Goal: Information Seeking & Learning: Find specific fact

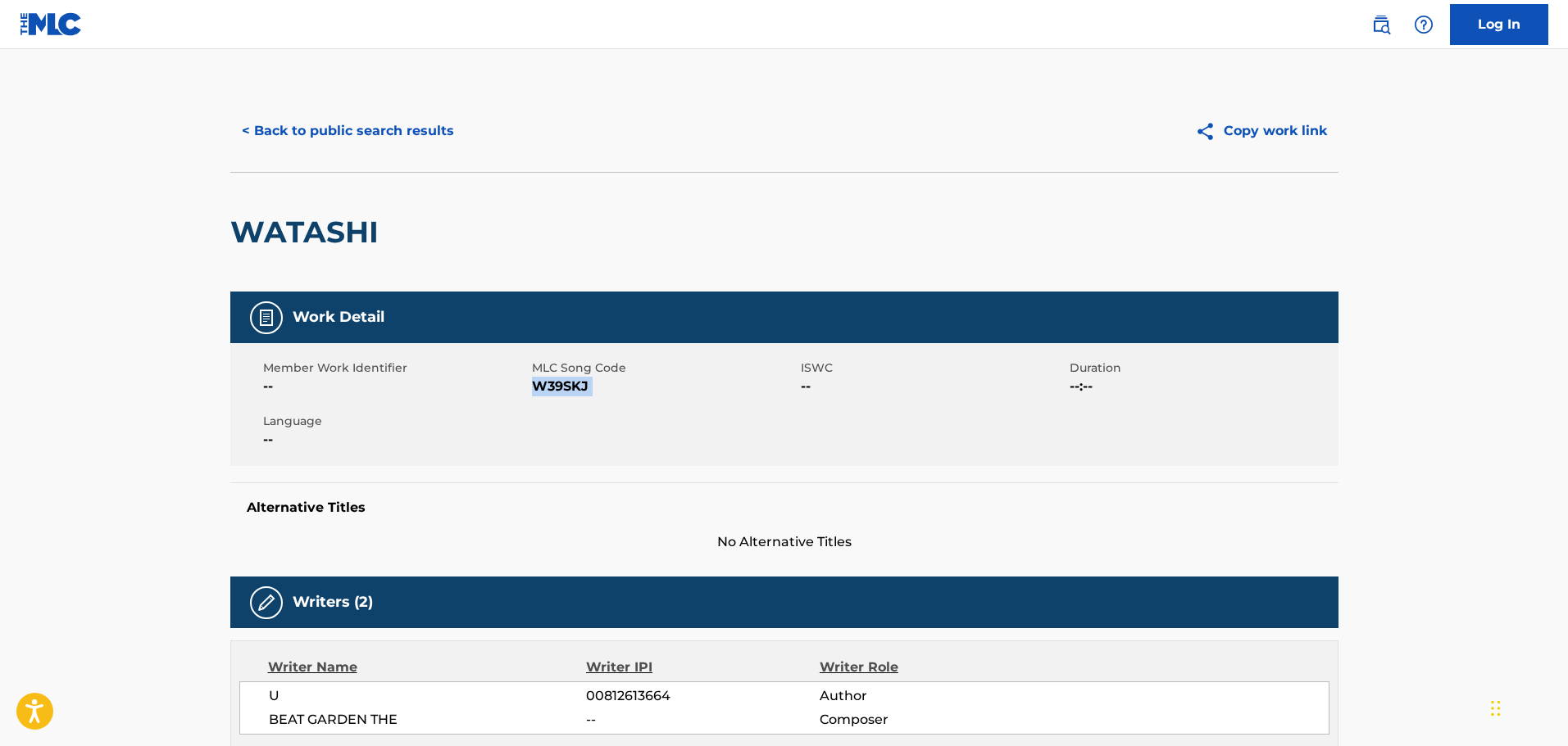
click at [398, 133] on button "< Back to public search results" at bounding box center [348, 130] width 236 height 41
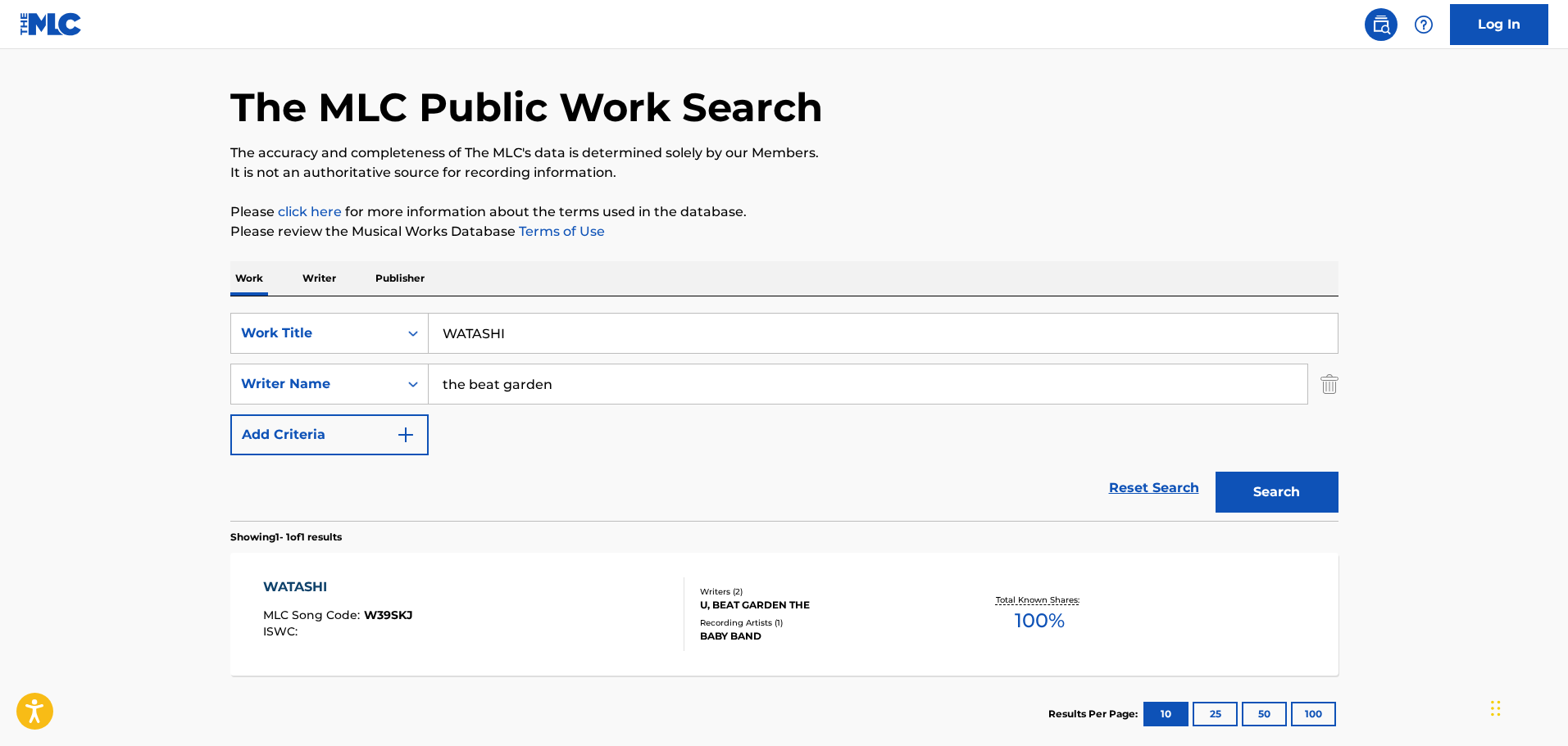
click at [1336, 388] on img "Search Form" at bounding box center [1329, 383] width 18 height 41
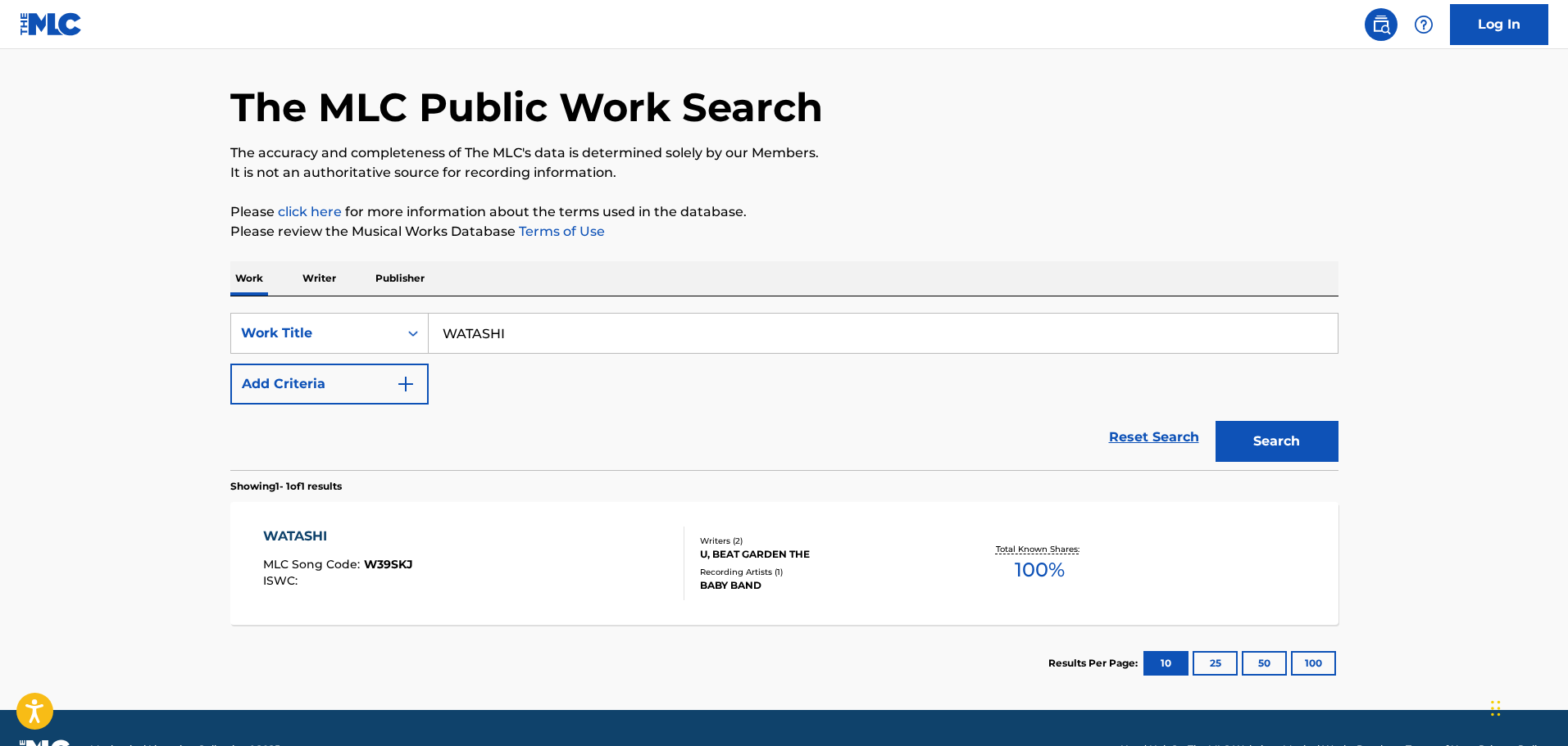
click at [751, 314] on input "WATASHI" at bounding box center [883, 333] width 909 height 40
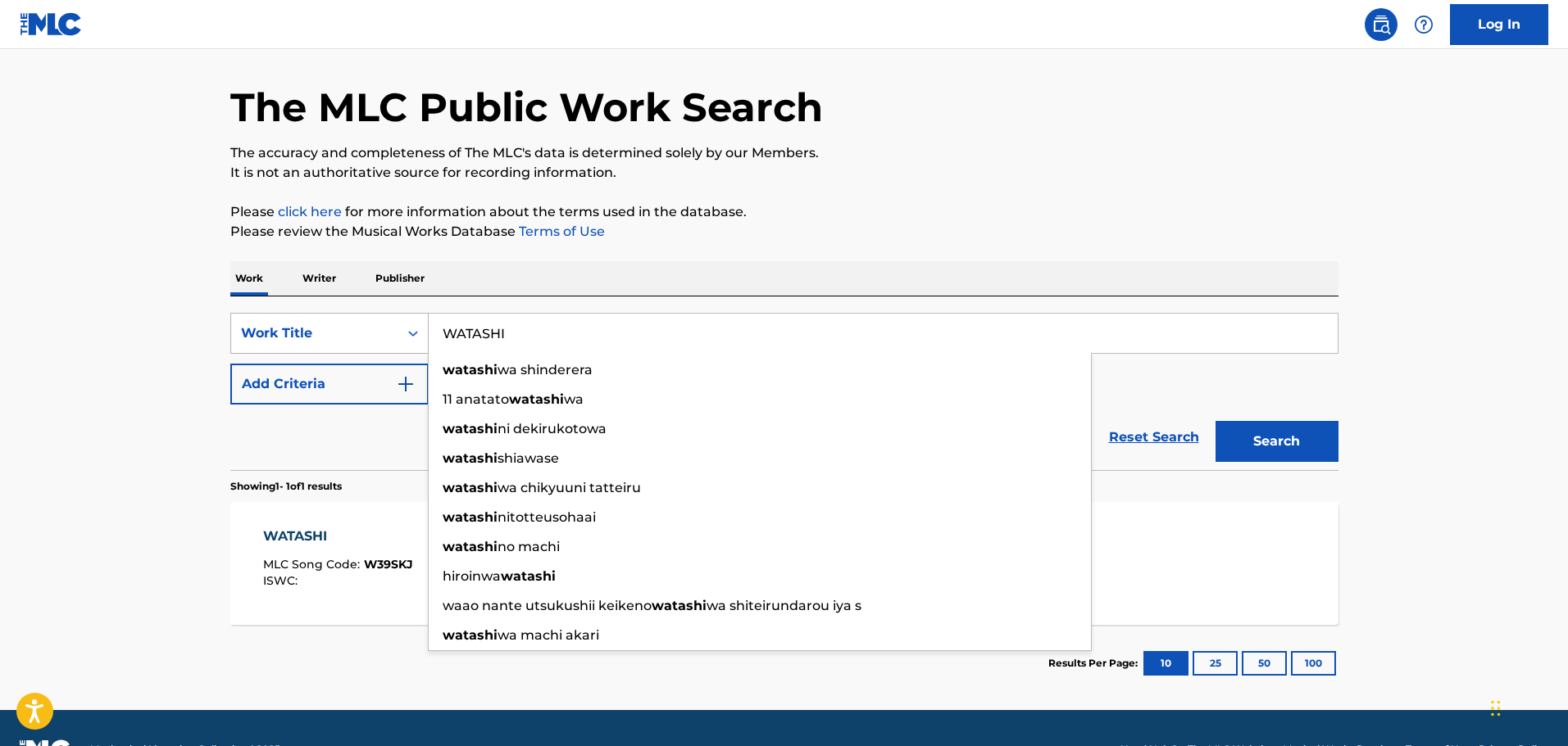
drag, startPoint x: 595, startPoint y: 321, endPoint x: 231, endPoint y: 330, distance: 364.1
click at [130, 300] on main "The MLC Public Work Search The accuracy and completeness of The MLC's data is d…" at bounding box center [784, 353] width 1568 height 713
paste input "ARU AMENO GOGO"
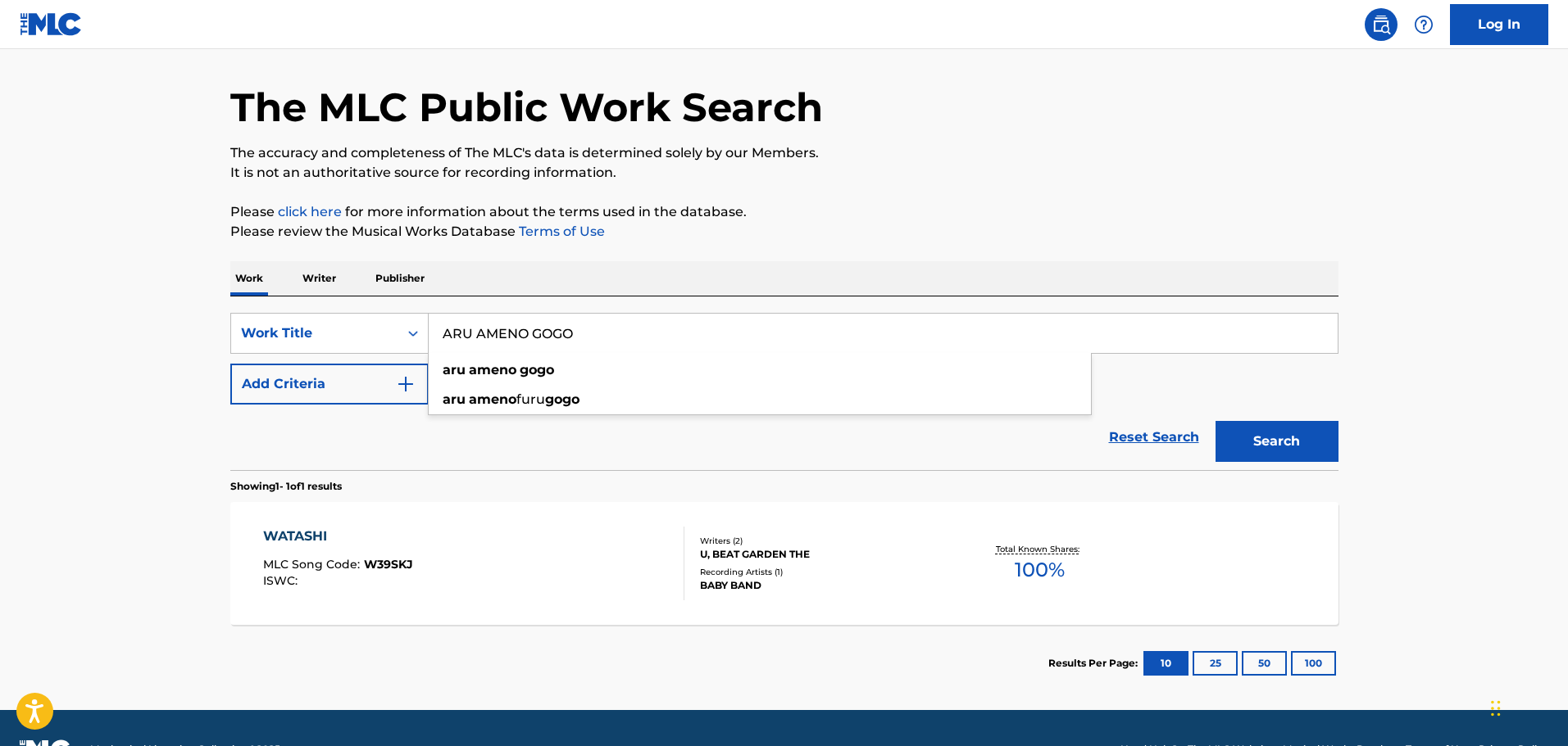
type input "ARU AMENO GOGO"
click at [1227, 444] on button "Search" at bounding box center [1277, 441] width 122 height 41
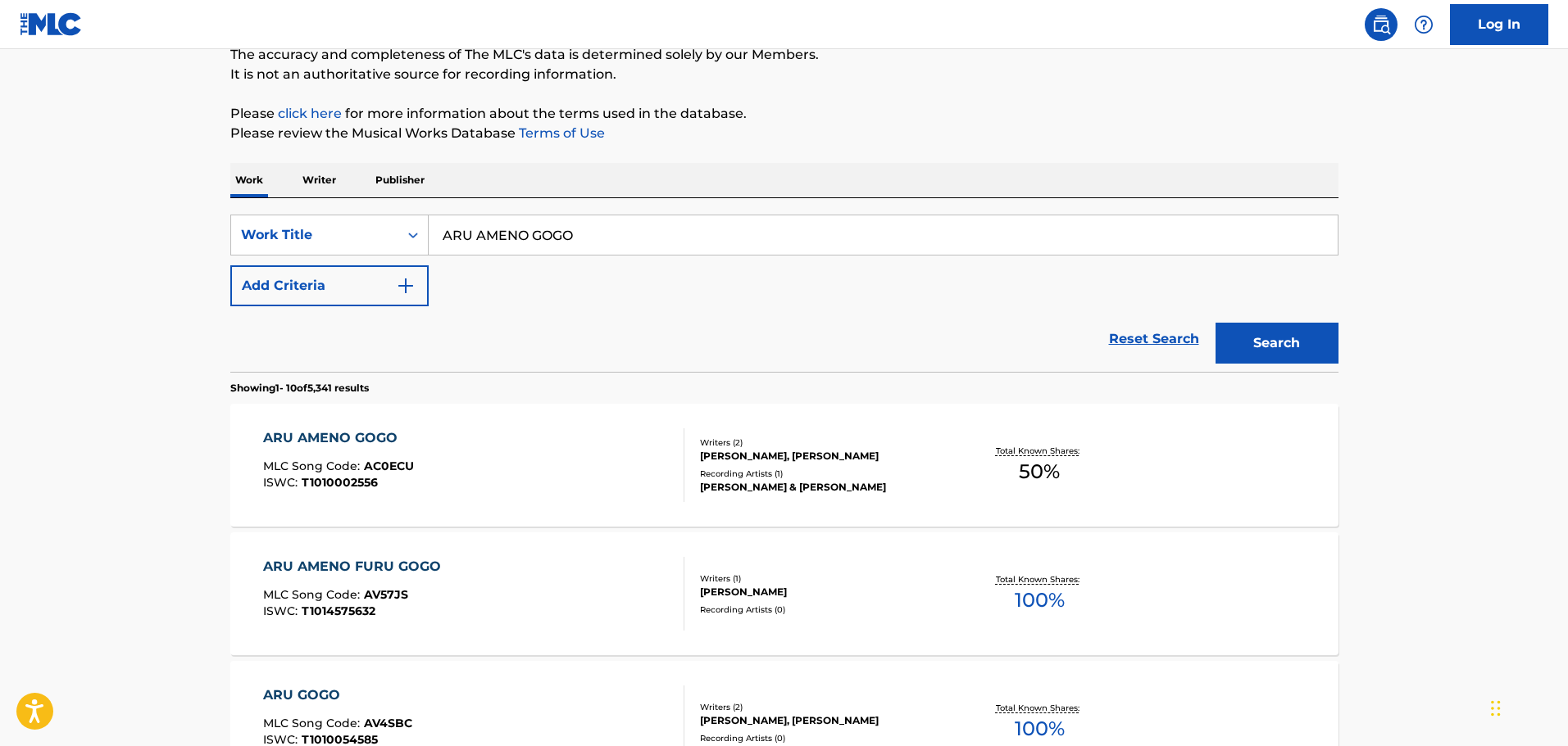
scroll to position [164, 0]
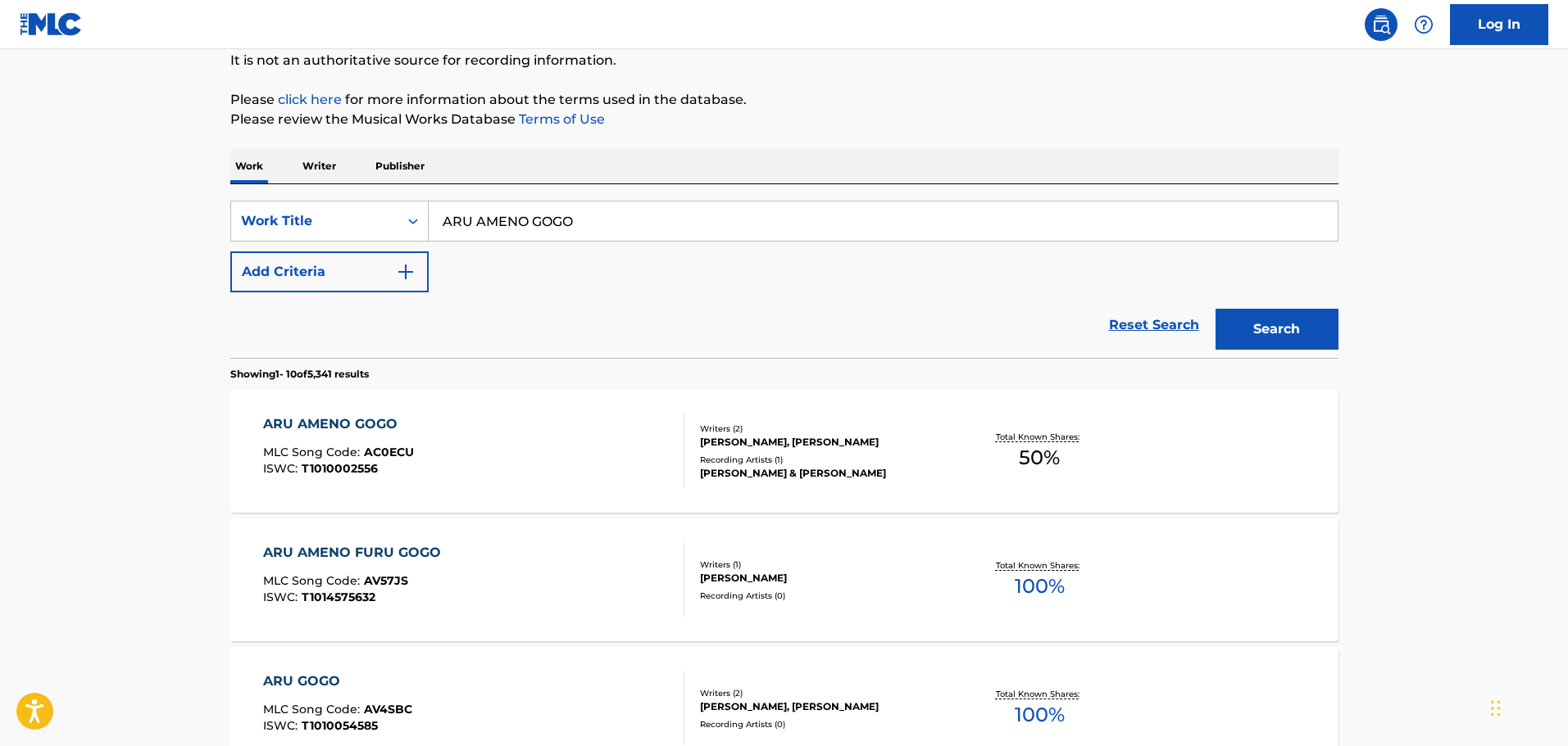
click at [486, 482] on div "ARU AMENO GOGO MLC Song Code : AC0ECU ISWC : T1010002556" at bounding box center [473, 451] width 421 height 73
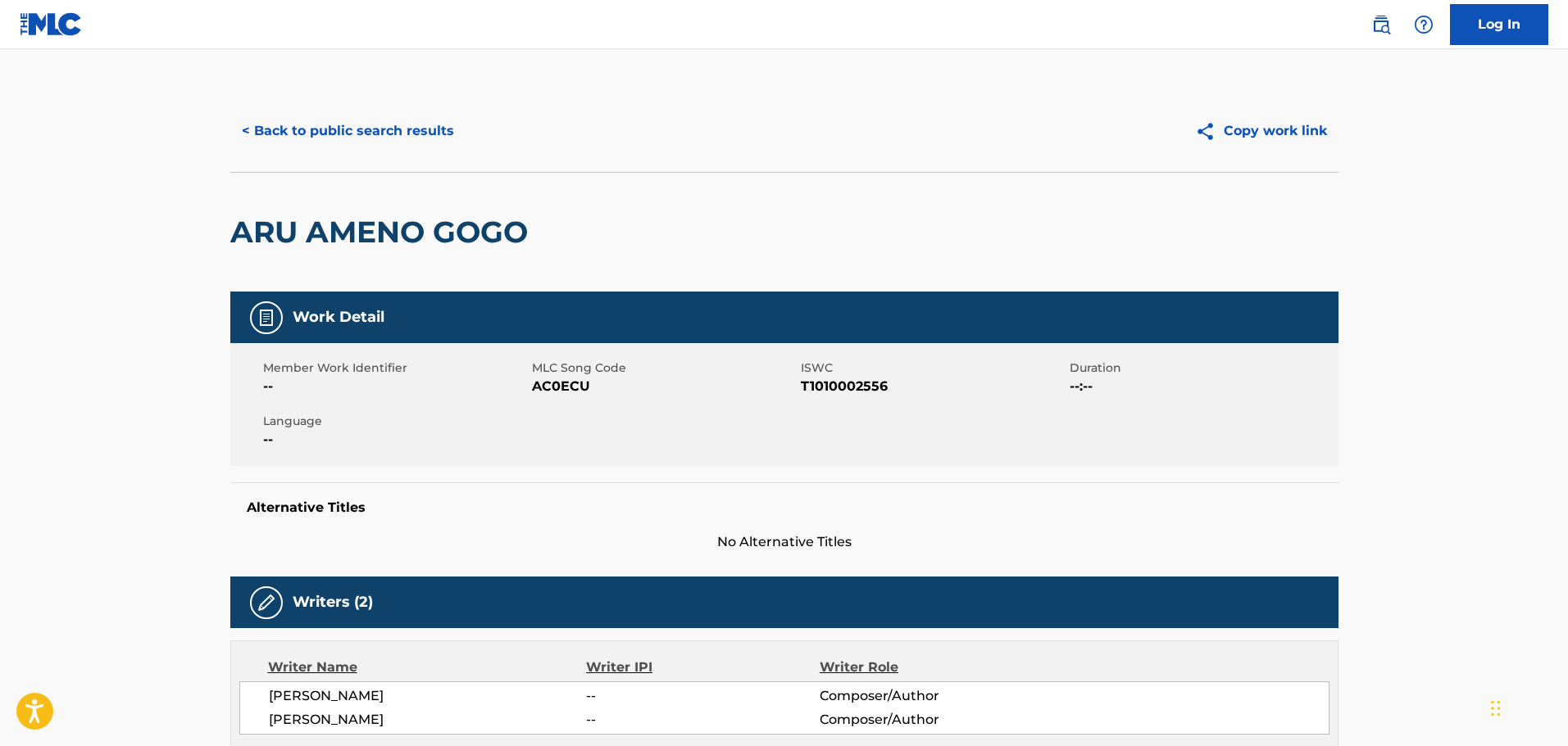
click at [841, 381] on span "T1010002556" at bounding box center [933, 386] width 265 height 20
copy span "T1010002556"
click at [560, 381] on span "AC0ECU" at bounding box center [663, 386] width 265 height 20
click at [559, 381] on span "AC0ECU" at bounding box center [663, 386] width 265 height 20
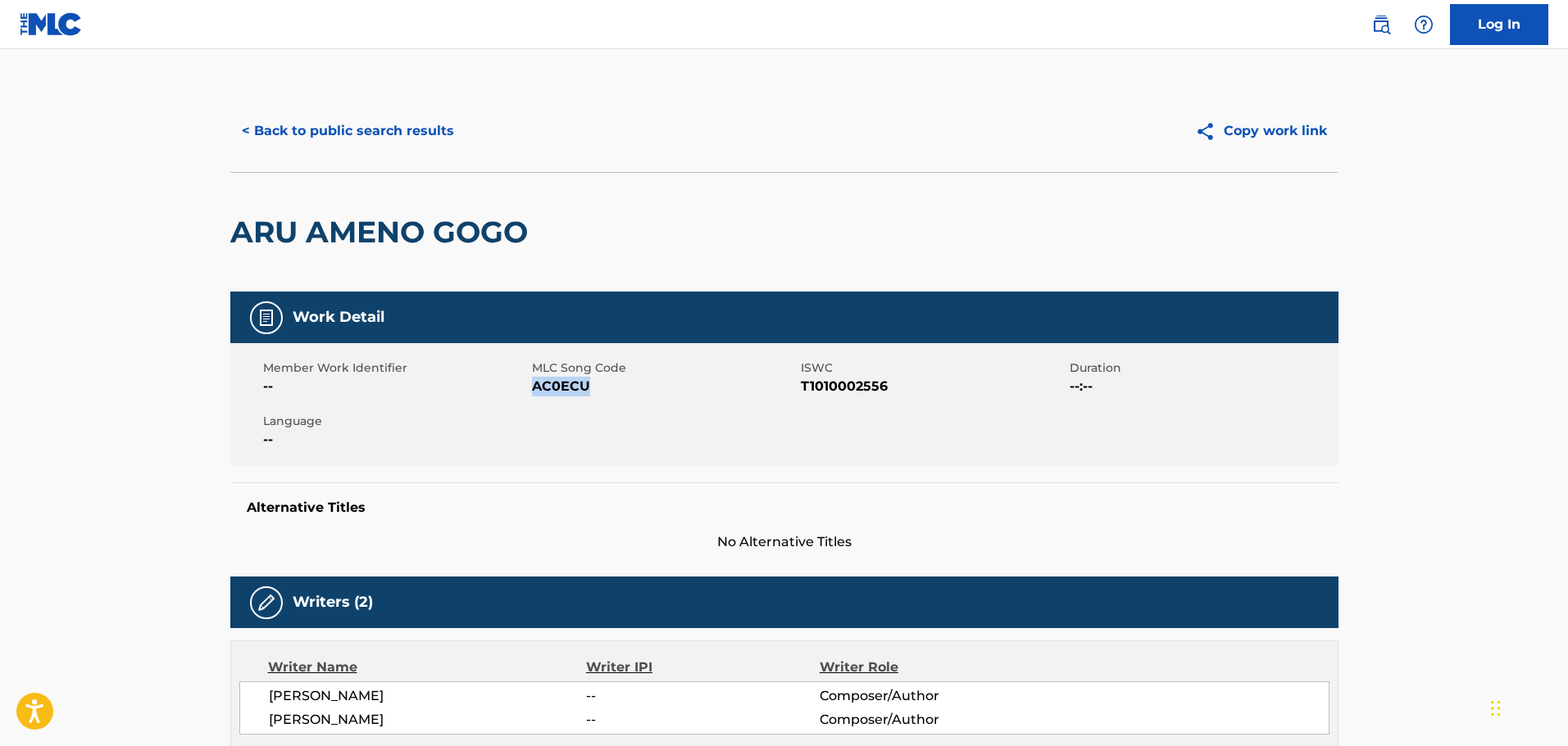
copy span "AC0ECU"
click at [384, 139] on button "< Back to public search results" at bounding box center [348, 130] width 236 height 41
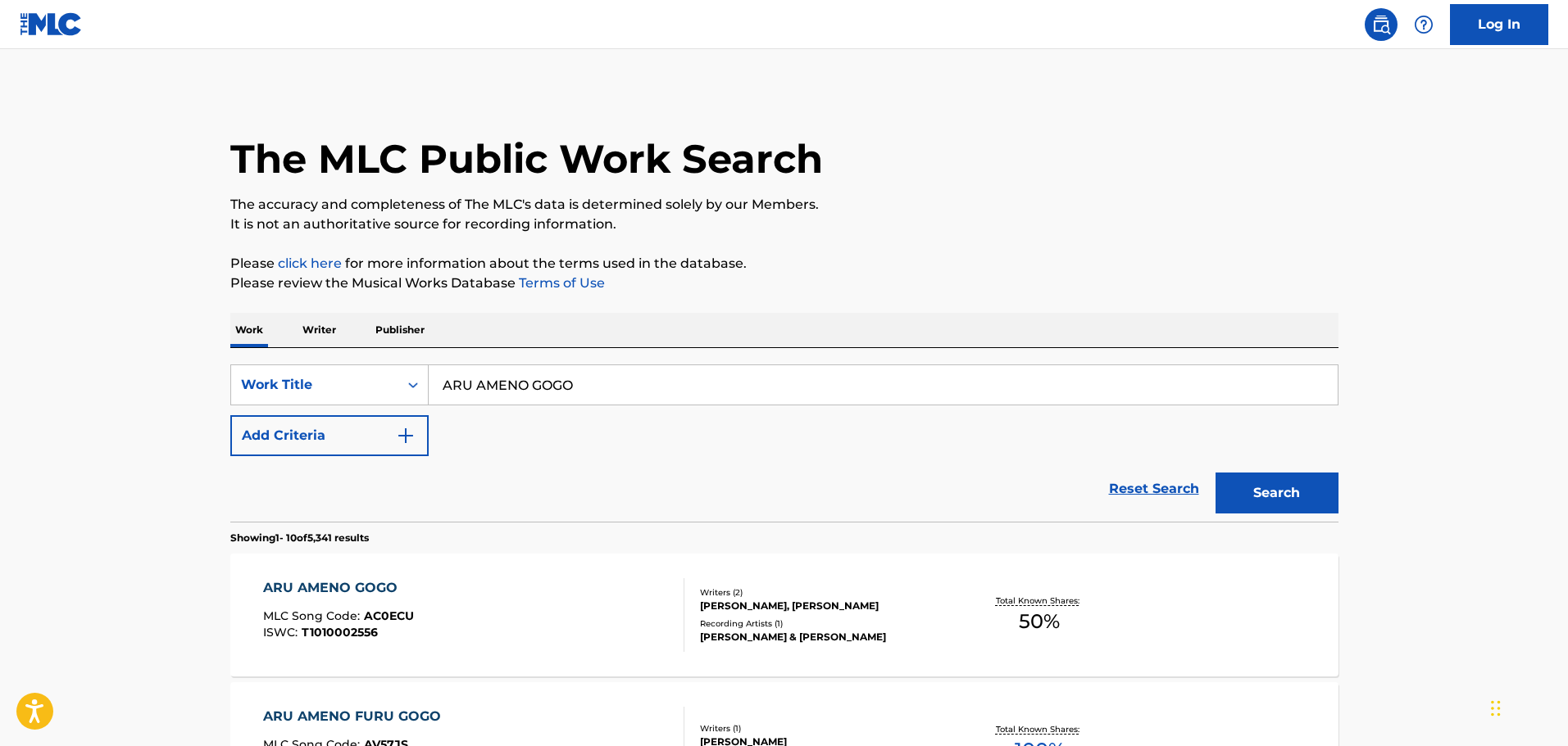
scroll to position [164, 0]
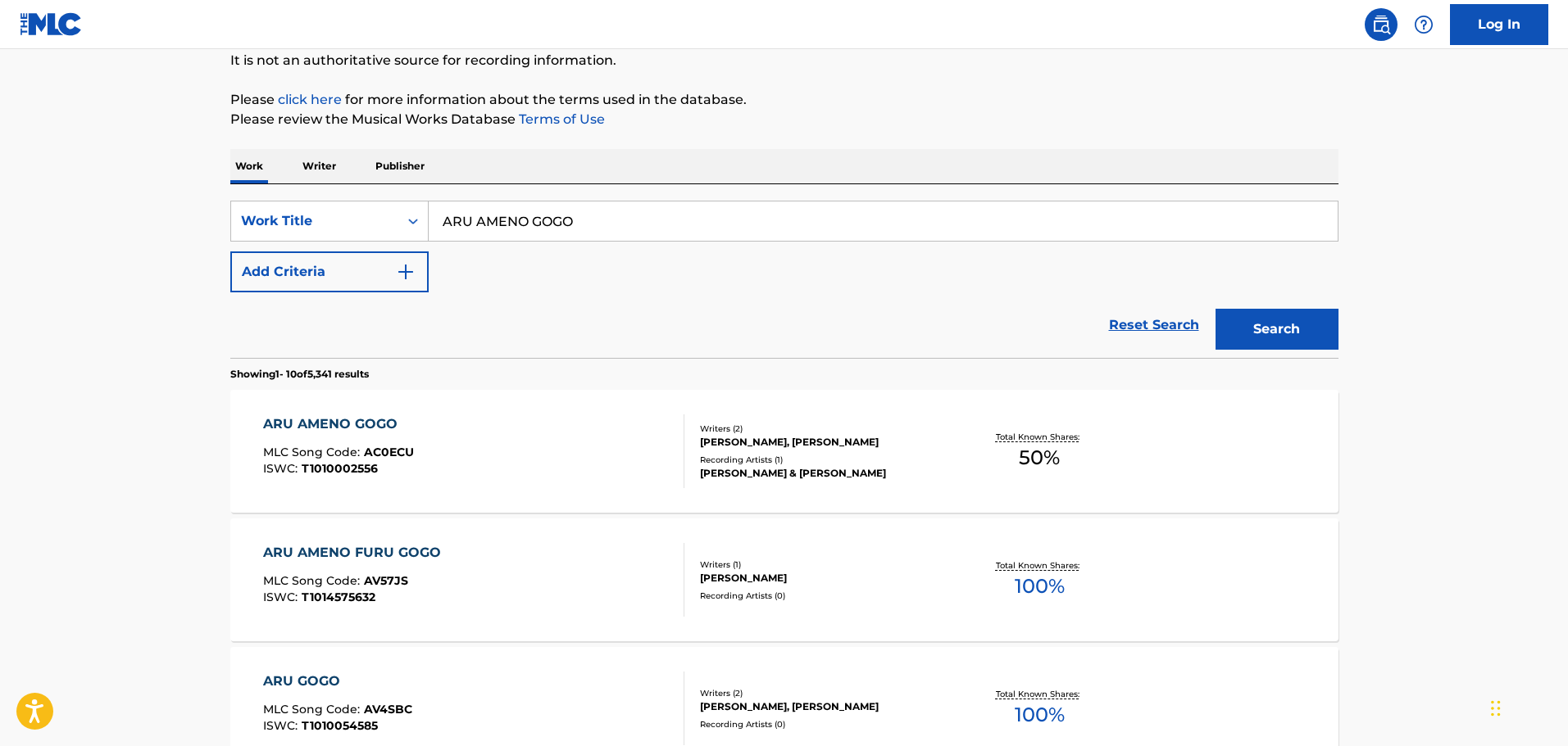
drag, startPoint x: 582, startPoint y: 221, endPoint x: 362, endPoint y: 207, distance: 220.4
click at [301, 209] on div "SearchWithCriteriad2860478-731c-4578-bfca-e396a9b1e813 Work Title ARU AMENO GOGO" at bounding box center [784, 220] width 1108 height 41
paste input "NNAPURUNANO [PERSON_NAME]"
type input "ANNAPURUNANO [PERSON_NAME]"
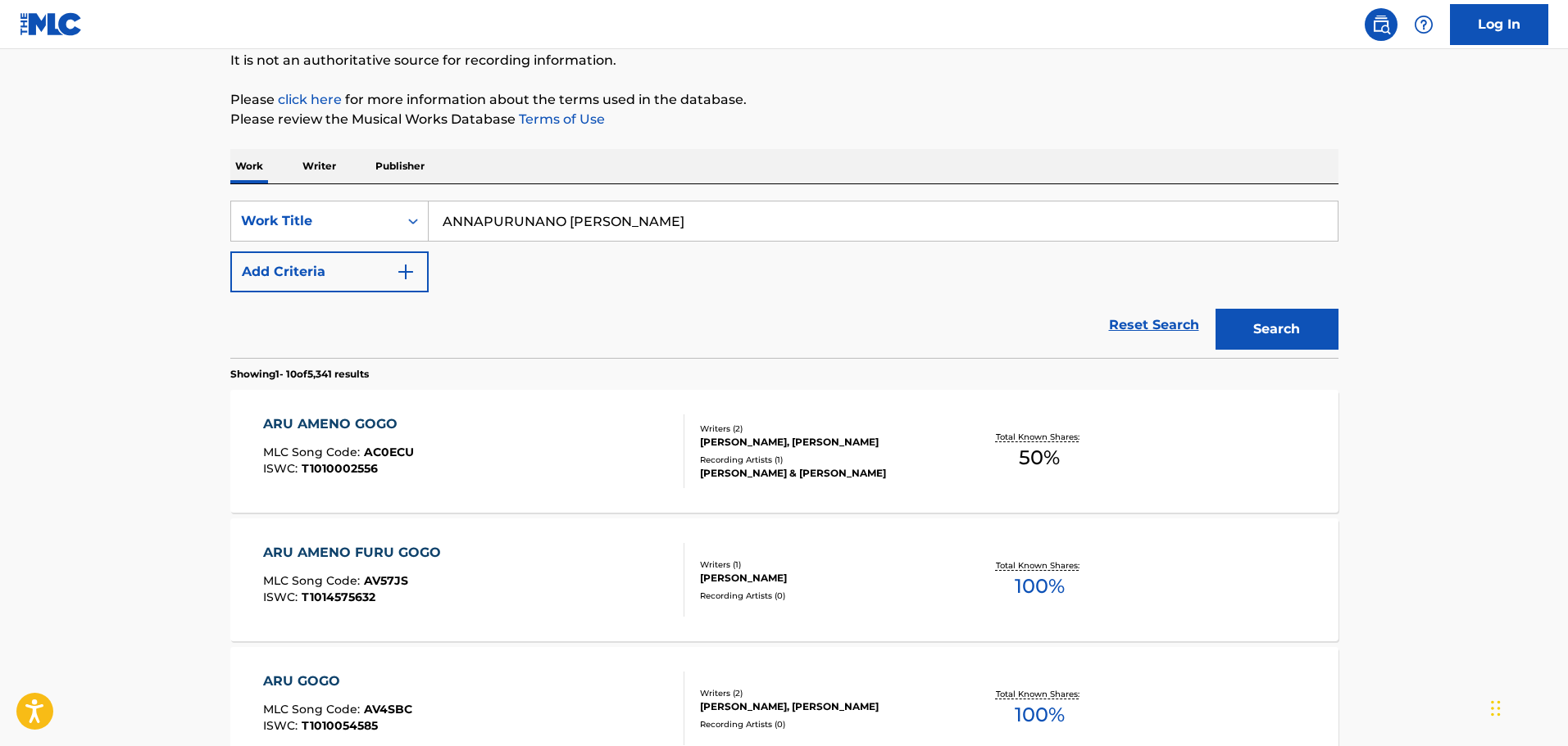
click at [1274, 316] on button "Search" at bounding box center [1277, 329] width 122 height 41
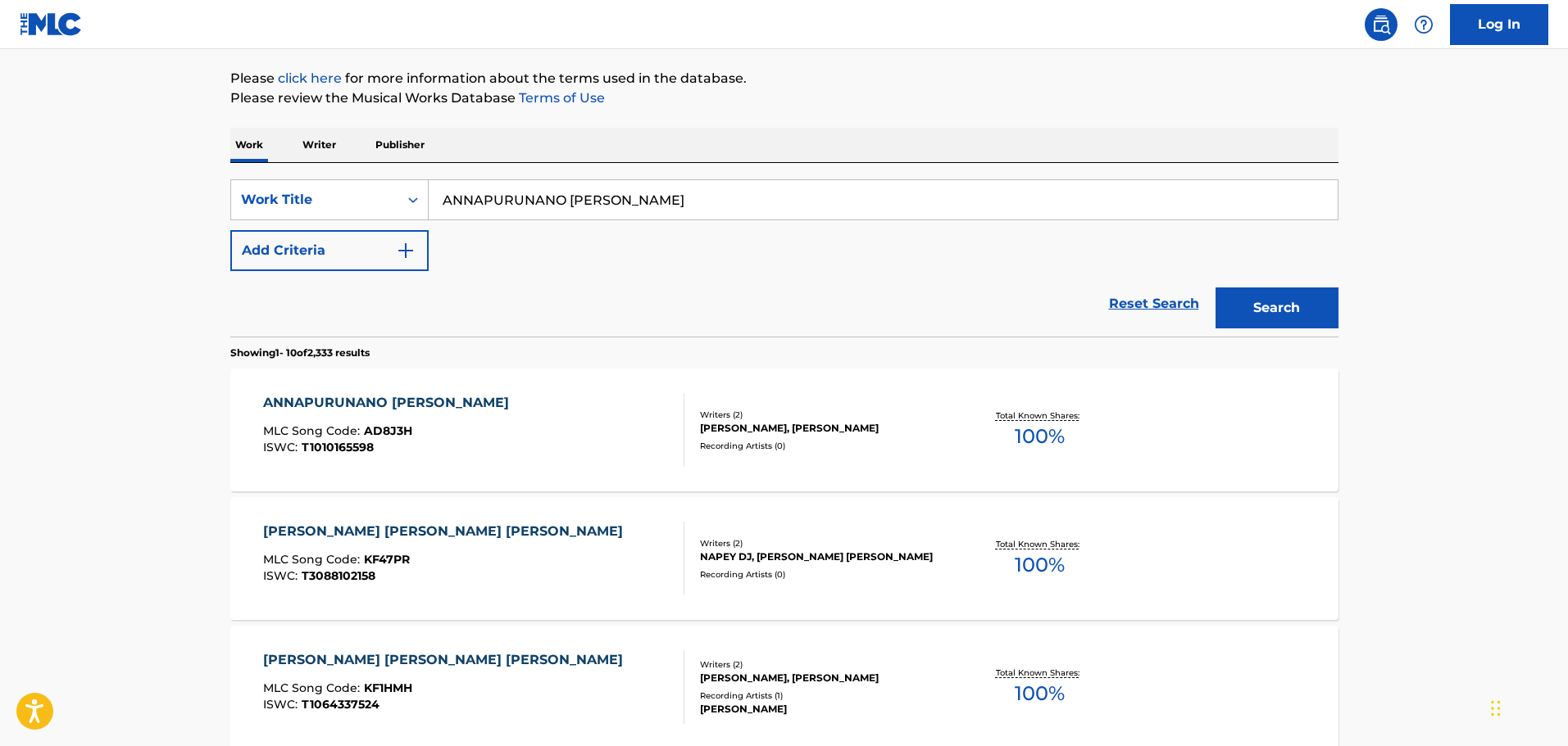
scroll to position [328, 0]
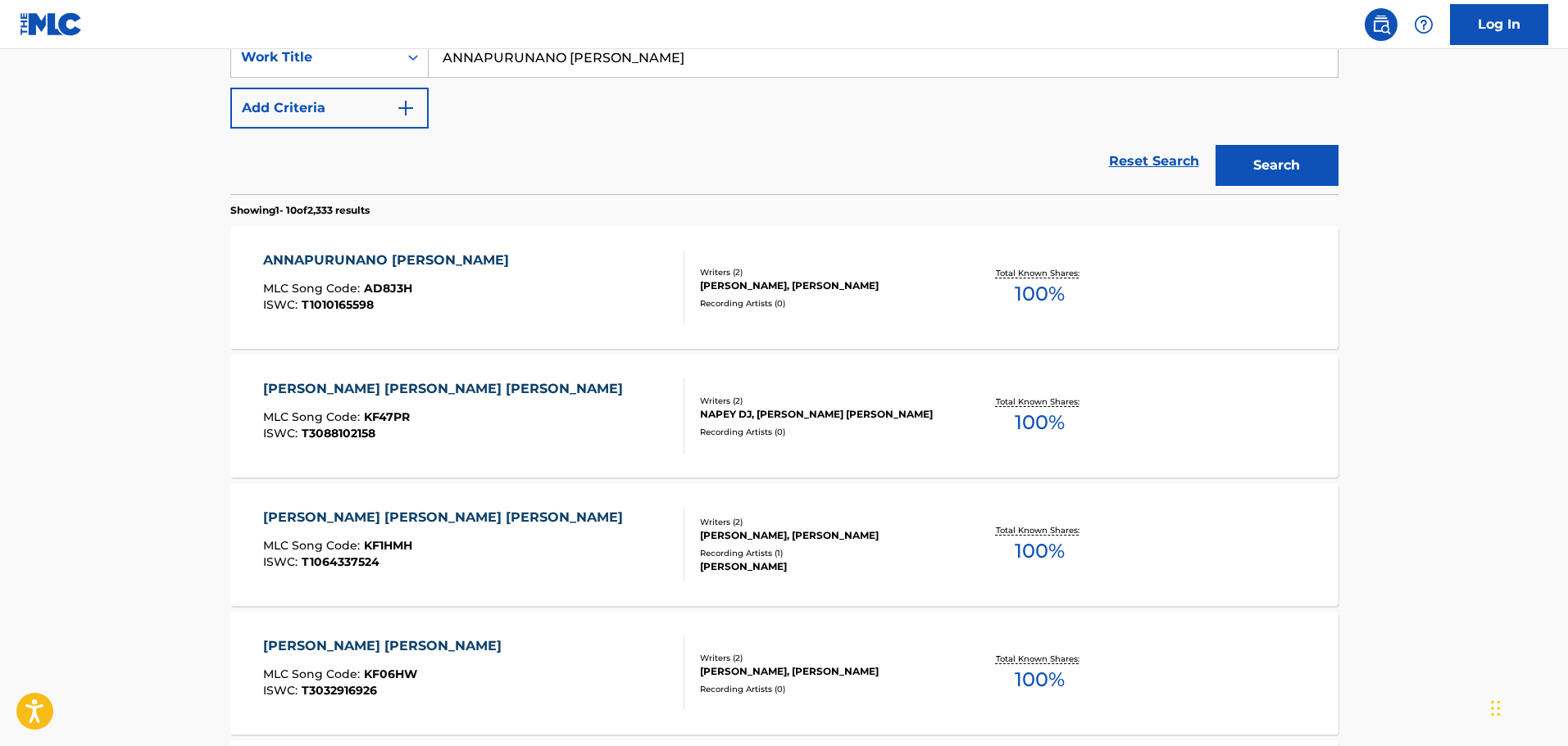
click at [605, 305] on div "ANNAPURUNANO [PERSON_NAME] MLC Song Code : AD8J3H ISWC : T1010165598" at bounding box center [473, 287] width 421 height 73
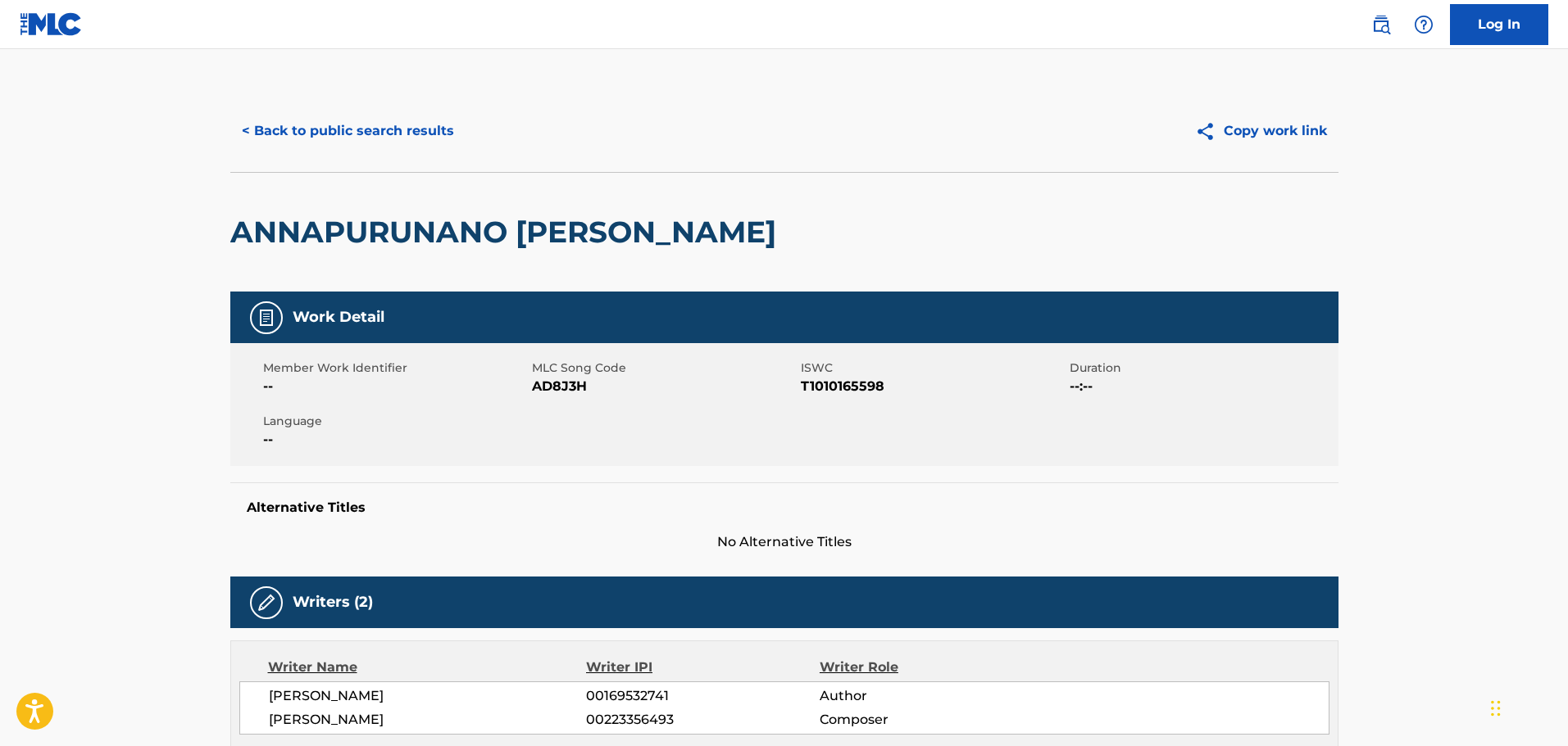
click at [802, 388] on span "T1010165598" at bounding box center [933, 386] width 265 height 20
copy span "T1010165598"
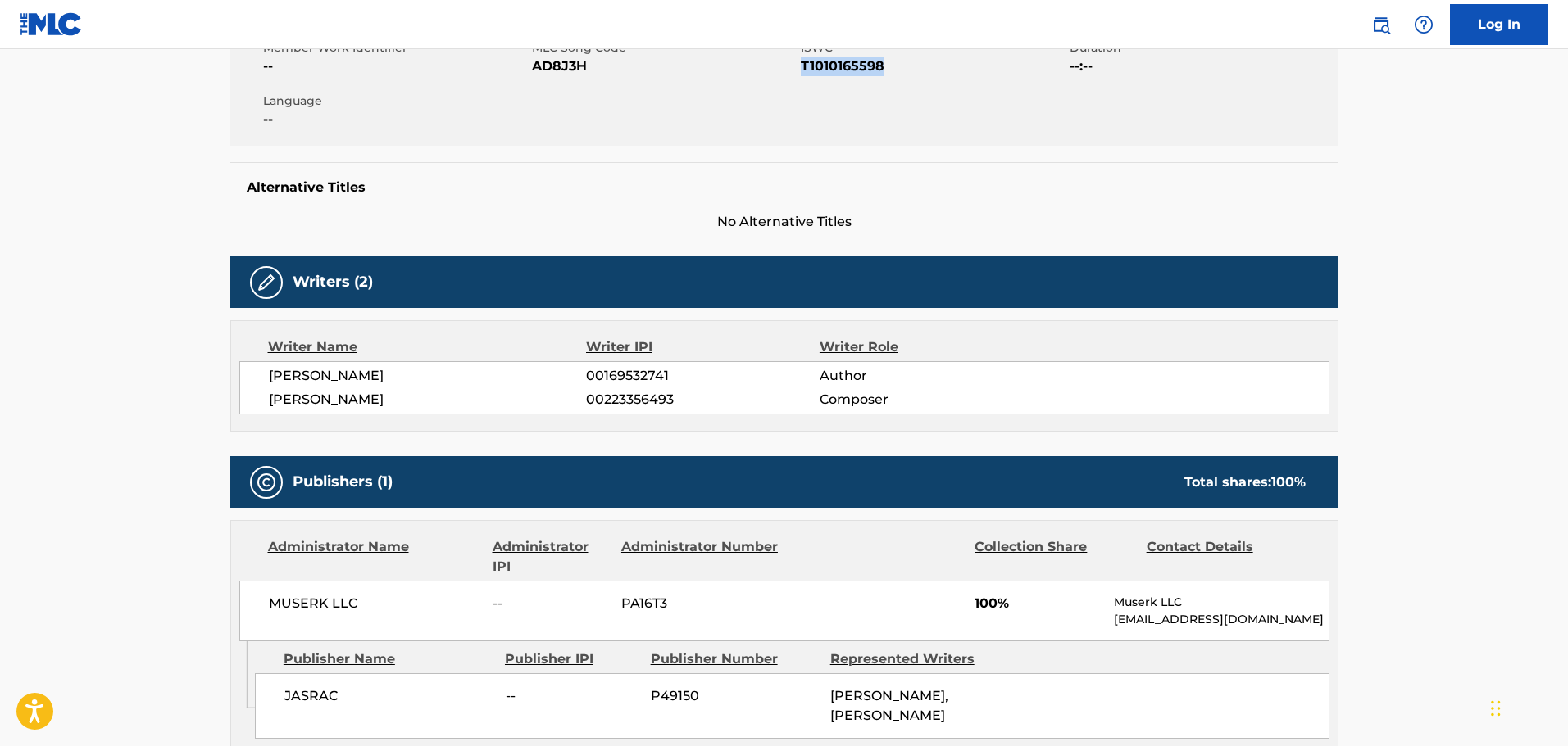
scroll to position [144, 0]
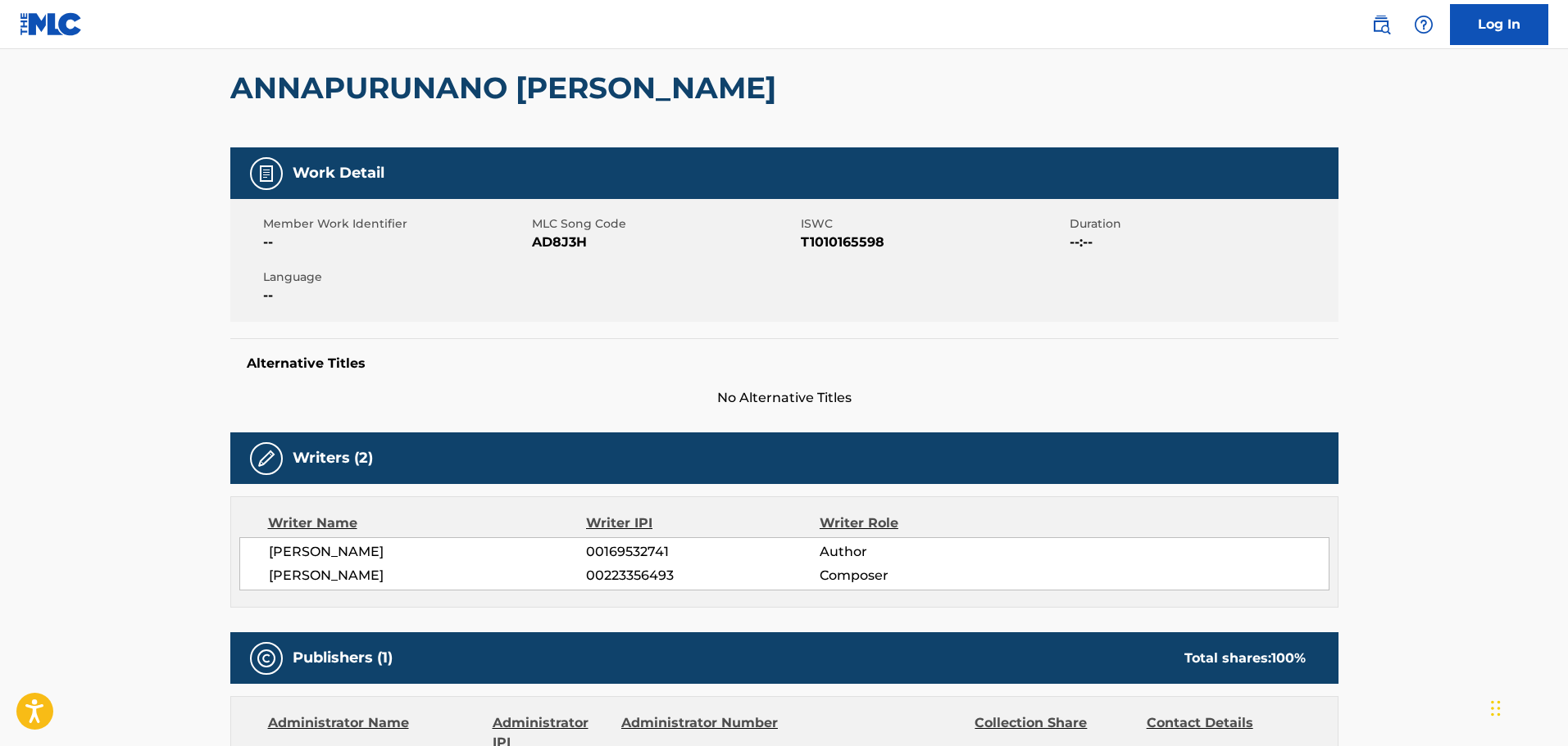
click at [569, 244] on span "AD8J3H" at bounding box center [663, 242] width 265 height 20
copy span "AD8J3H"
